Goal: Task Accomplishment & Management: Use online tool/utility

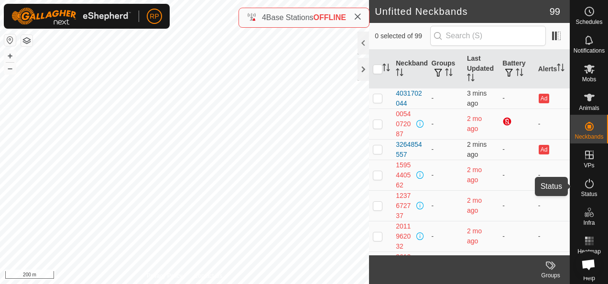
click at [586, 184] on icon at bounding box center [589, 183] width 11 height 11
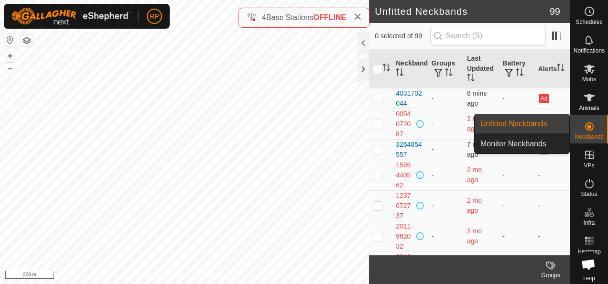
click at [512, 122] on link "Unfitted Neckbands" at bounding box center [522, 123] width 95 height 19
click at [511, 142] on link "Monitor Neckbands" at bounding box center [522, 143] width 95 height 19
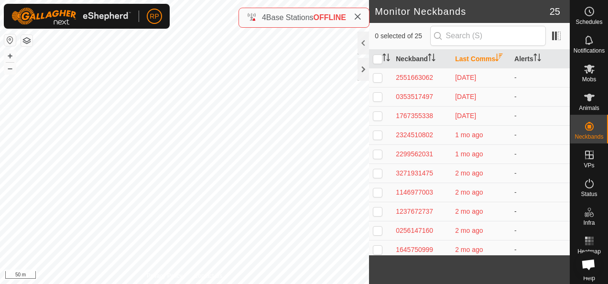
click at [389, 213] on div "Monitor Neckbands 25 0 selected of 25 Neckband Last Comms Alerts 2551663062 [DA…" at bounding box center [285, 142] width 570 height 284
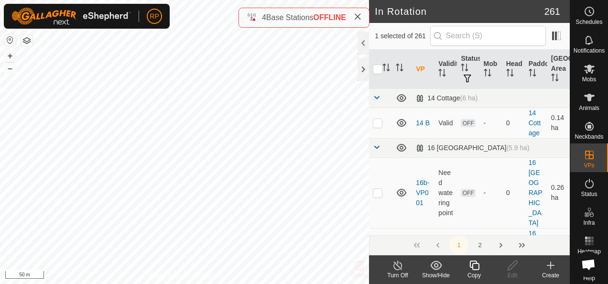
click at [476, 266] on icon at bounding box center [475, 265] width 12 height 11
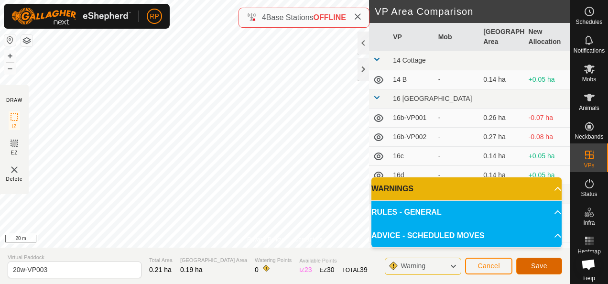
click at [534, 267] on span "Save" at bounding box center [539, 266] width 16 height 8
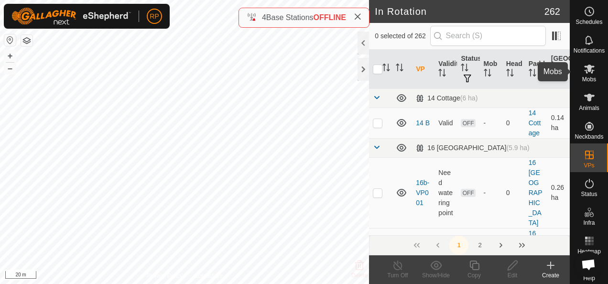
click at [586, 70] on icon at bounding box center [589, 69] width 11 height 9
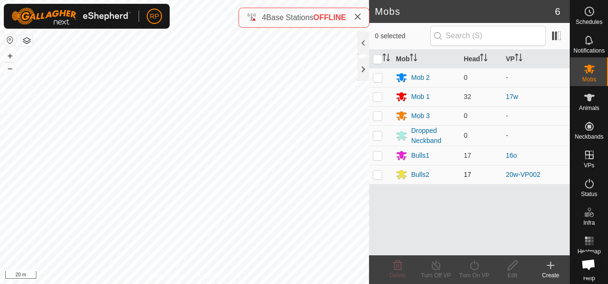
click at [380, 175] on p-checkbox at bounding box center [378, 175] width 10 height 8
checkbox input "true"
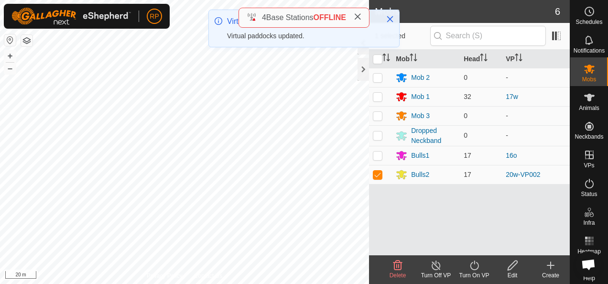
click at [475, 266] on icon at bounding box center [475, 265] width 12 height 11
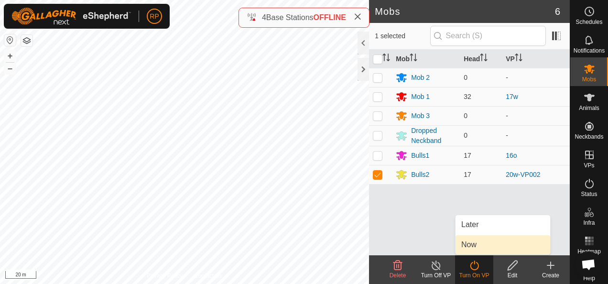
click at [466, 244] on link "Now" at bounding box center [503, 244] width 95 height 19
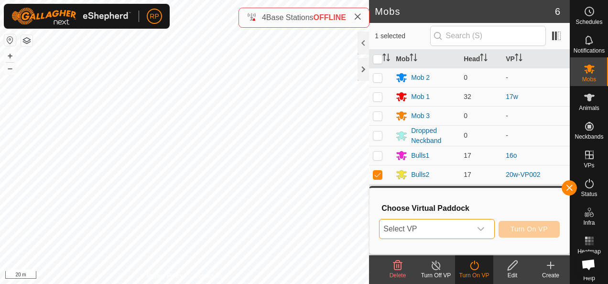
click at [428, 228] on span "Select VP" at bounding box center [425, 229] width 91 height 19
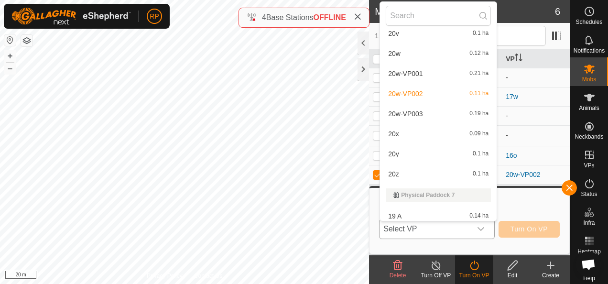
scroll to position [3458, 0]
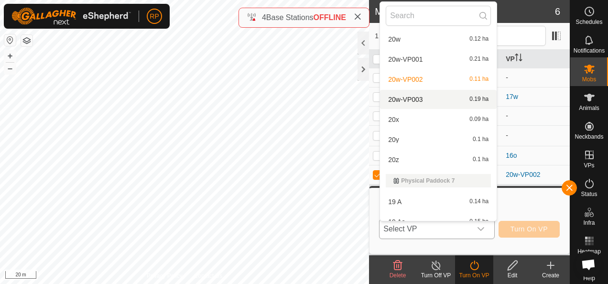
click at [413, 97] on li "20w-VP003 0.19 ha" at bounding box center [438, 99] width 117 height 19
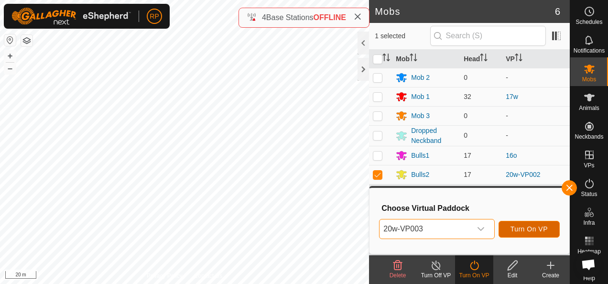
click at [530, 229] on span "Turn On VP" at bounding box center [529, 229] width 37 height 8
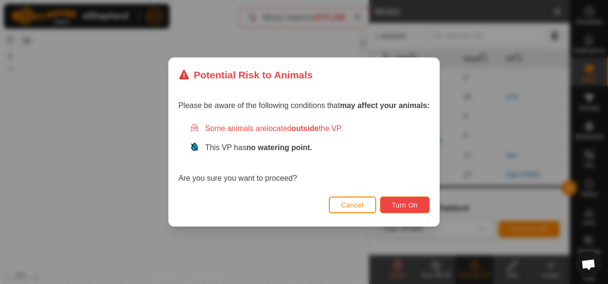
click at [401, 211] on button "Turn On" at bounding box center [405, 205] width 50 height 17
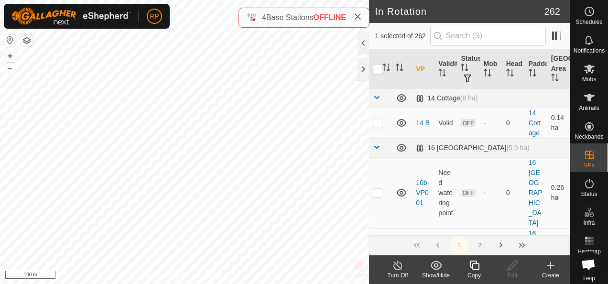
click at [475, 266] on icon at bounding box center [475, 265] width 12 height 11
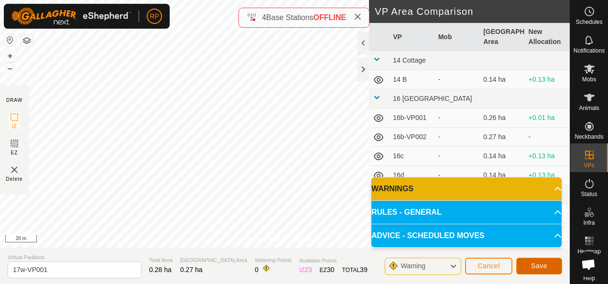
click at [533, 266] on span "Save" at bounding box center [539, 266] width 16 height 8
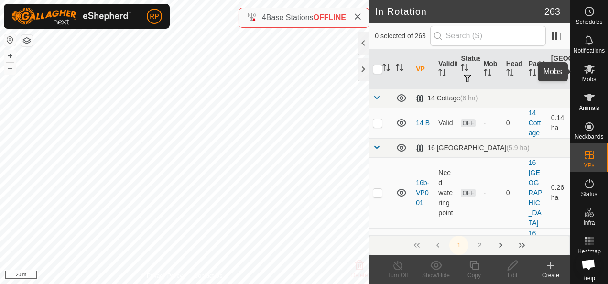
click at [588, 71] on icon at bounding box center [589, 69] width 11 height 9
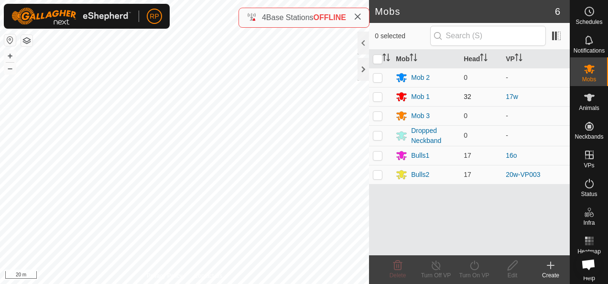
click at [377, 96] on p-checkbox at bounding box center [378, 97] width 10 height 8
checkbox input "true"
click at [476, 266] on icon at bounding box center [475, 265] width 12 height 11
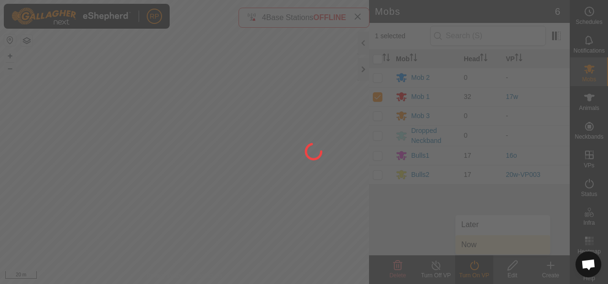
click at [469, 248] on div at bounding box center [304, 142] width 608 height 284
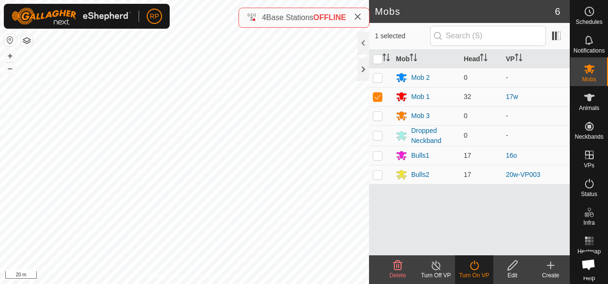
click at [475, 267] on icon at bounding box center [475, 265] width 12 height 11
click at [474, 265] on icon at bounding box center [475, 265] width 12 height 11
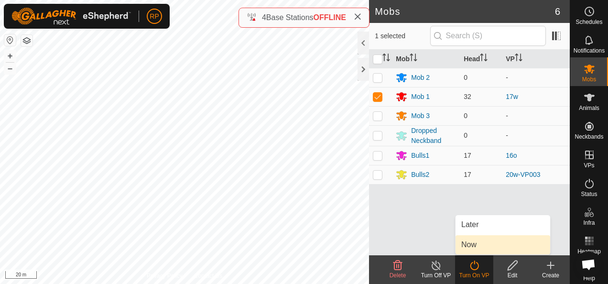
click at [469, 246] on link "Now" at bounding box center [503, 244] width 95 height 19
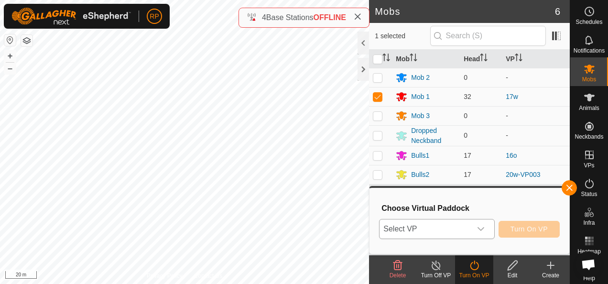
click at [448, 228] on span "Select VP" at bounding box center [425, 229] width 91 height 19
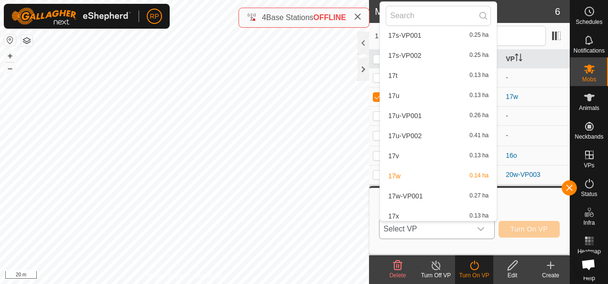
scroll to position [2119, 0]
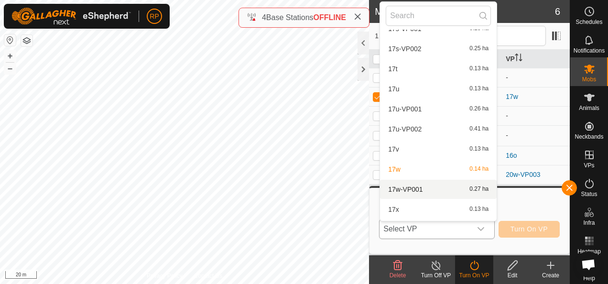
click at [414, 189] on li "17w-VP001 0.27 ha" at bounding box center [438, 189] width 117 height 19
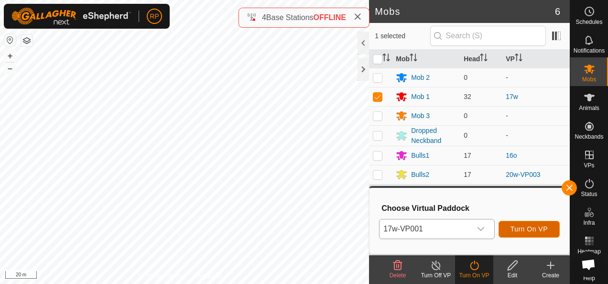
click at [516, 229] on span "Turn On VP" at bounding box center [529, 229] width 37 height 8
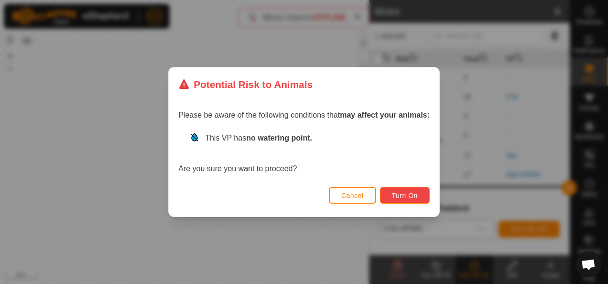
click at [399, 198] on span "Turn On" at bounding box center [405, 196] width 26 height 8
